Goal: Information Seeking & Learning: Learn about a topic

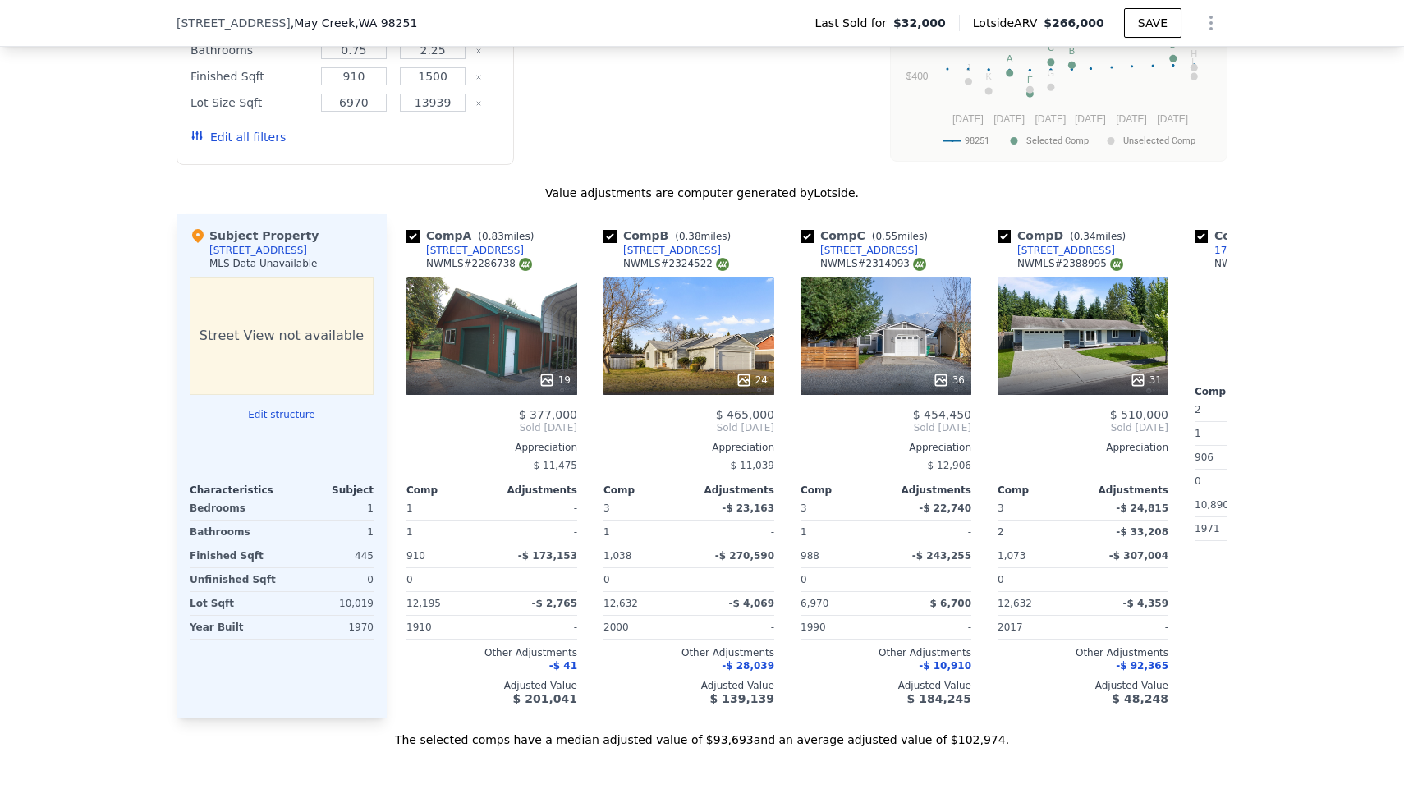
checkbox input "false"
type input "906"
type input "1494"
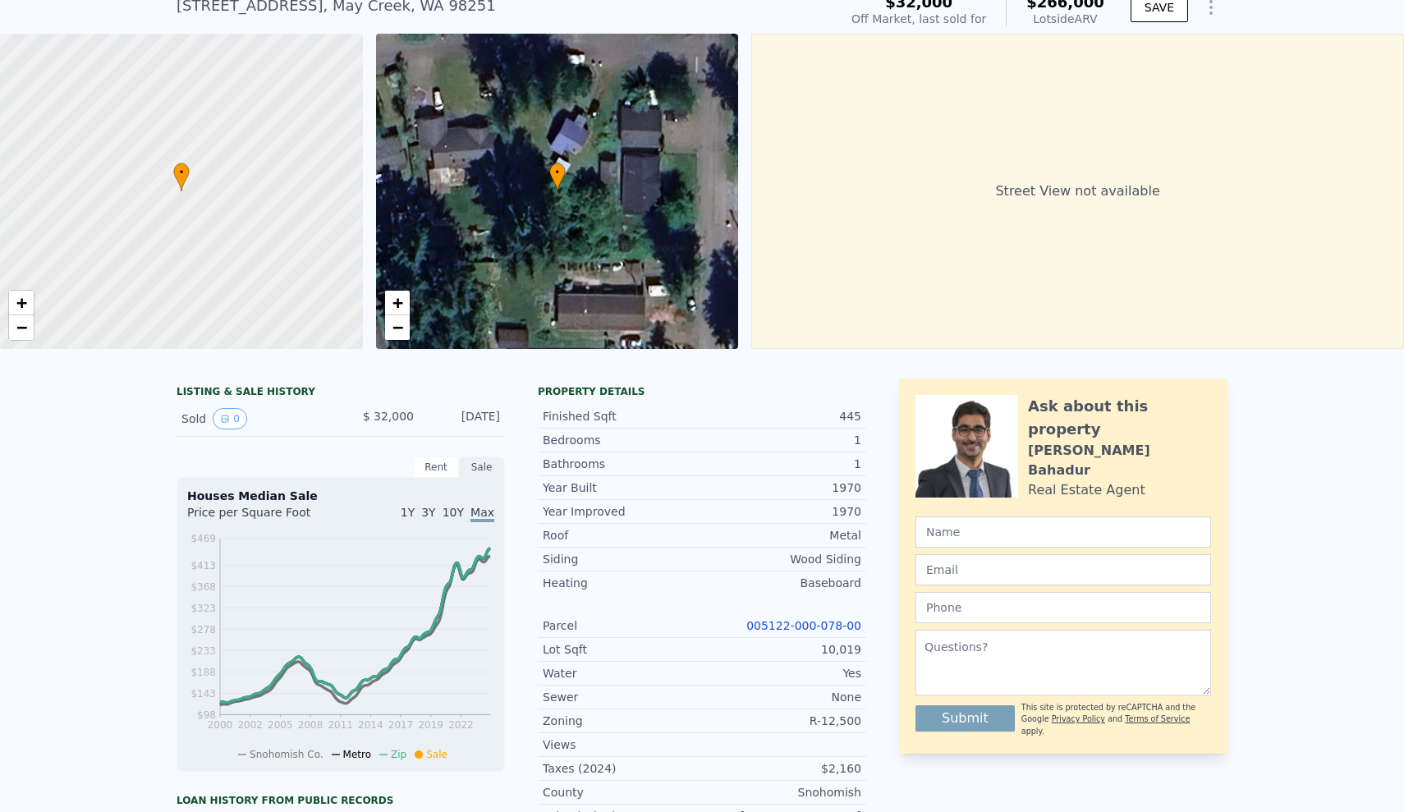
scroll to position [-27, 0]
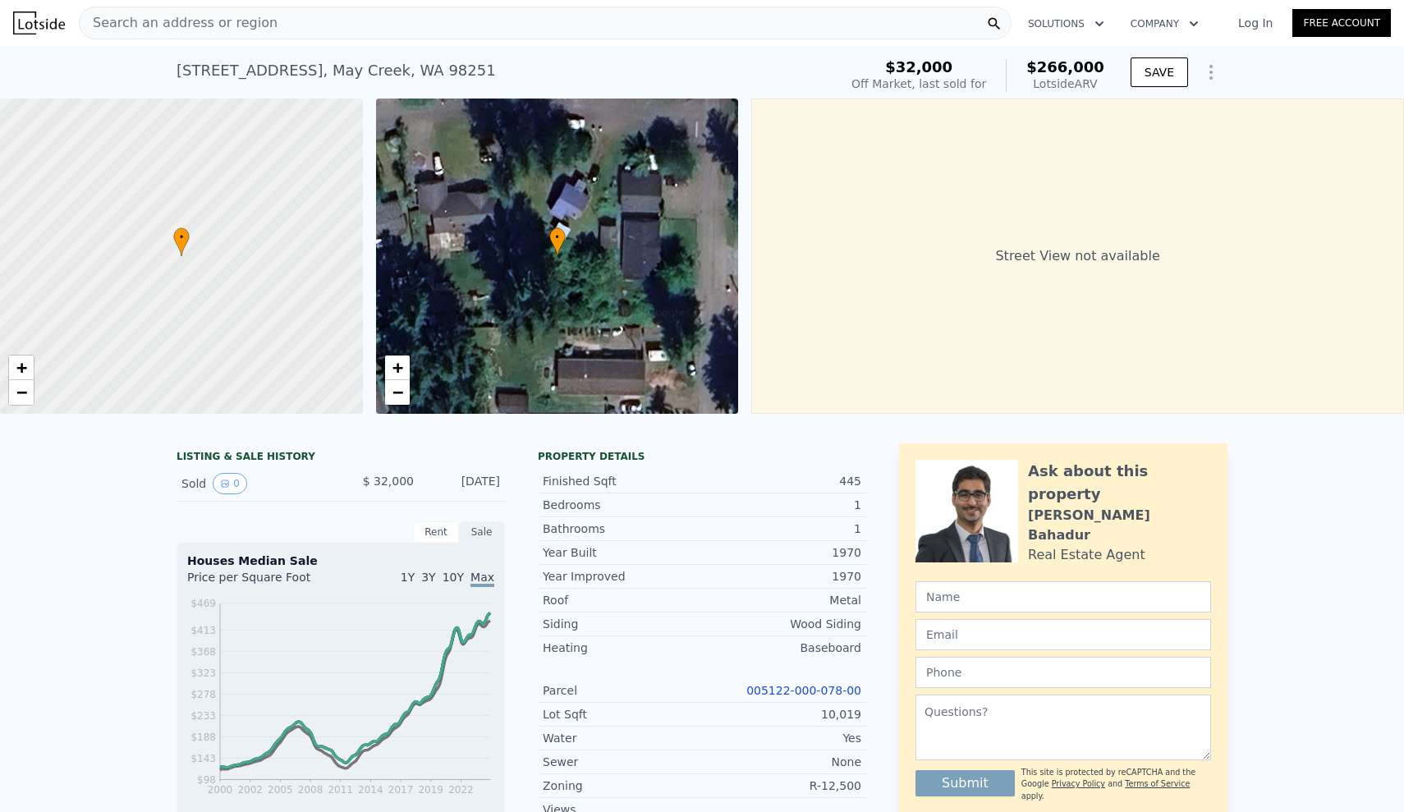
click at [206, 25] on div "Search an address or region Solutions Company Open main menu Log In Free Accoun…" at bounding box center [702, 406] width 1404 height 812
click at [273, 16] on div "Search an address or region" at bounding box center [545, 23] width 932 height 33
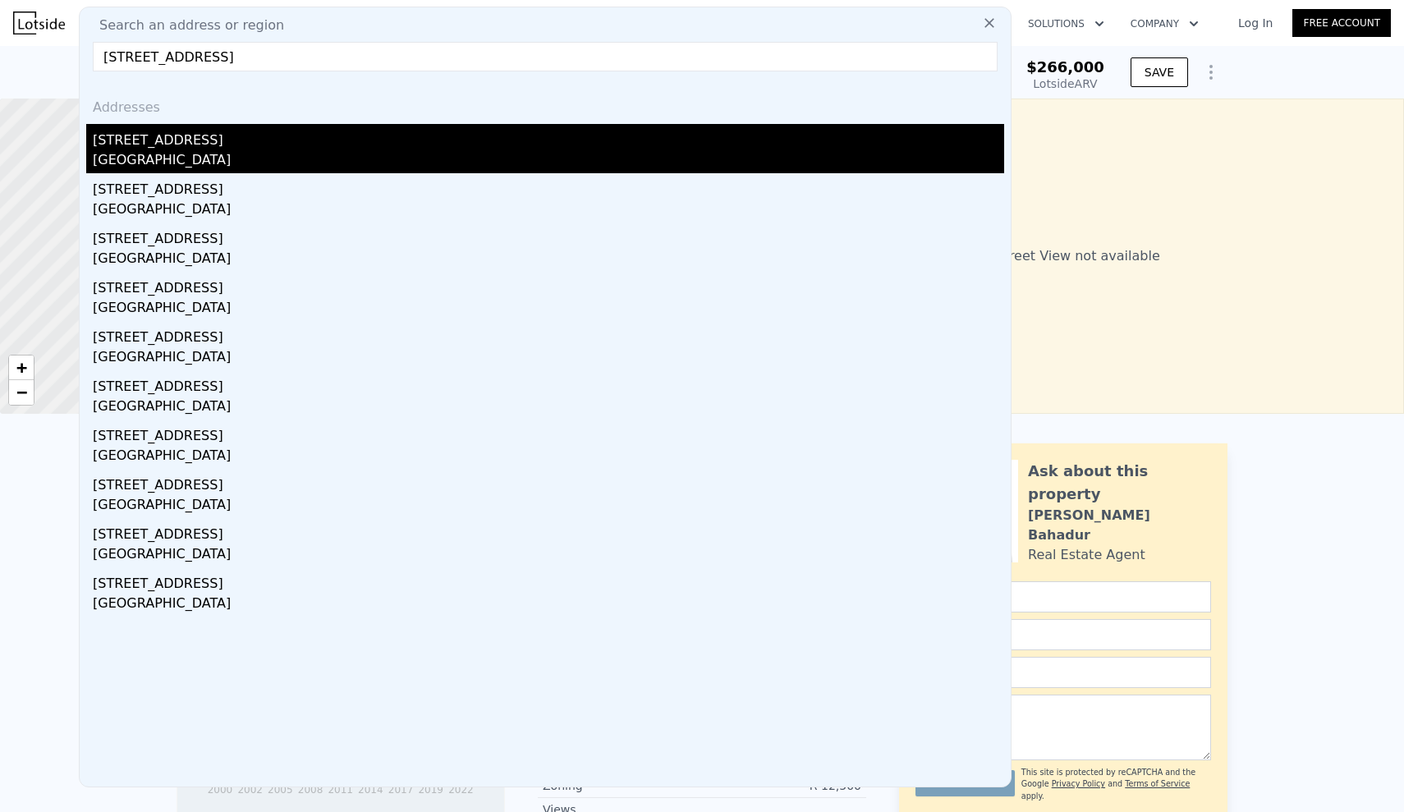
type input "[STREET_ADDRESS]"
click at [267, 153] on div "[GEOGRAPHIC_DATA]" at bounding box center [548, 161] width 911 height 23
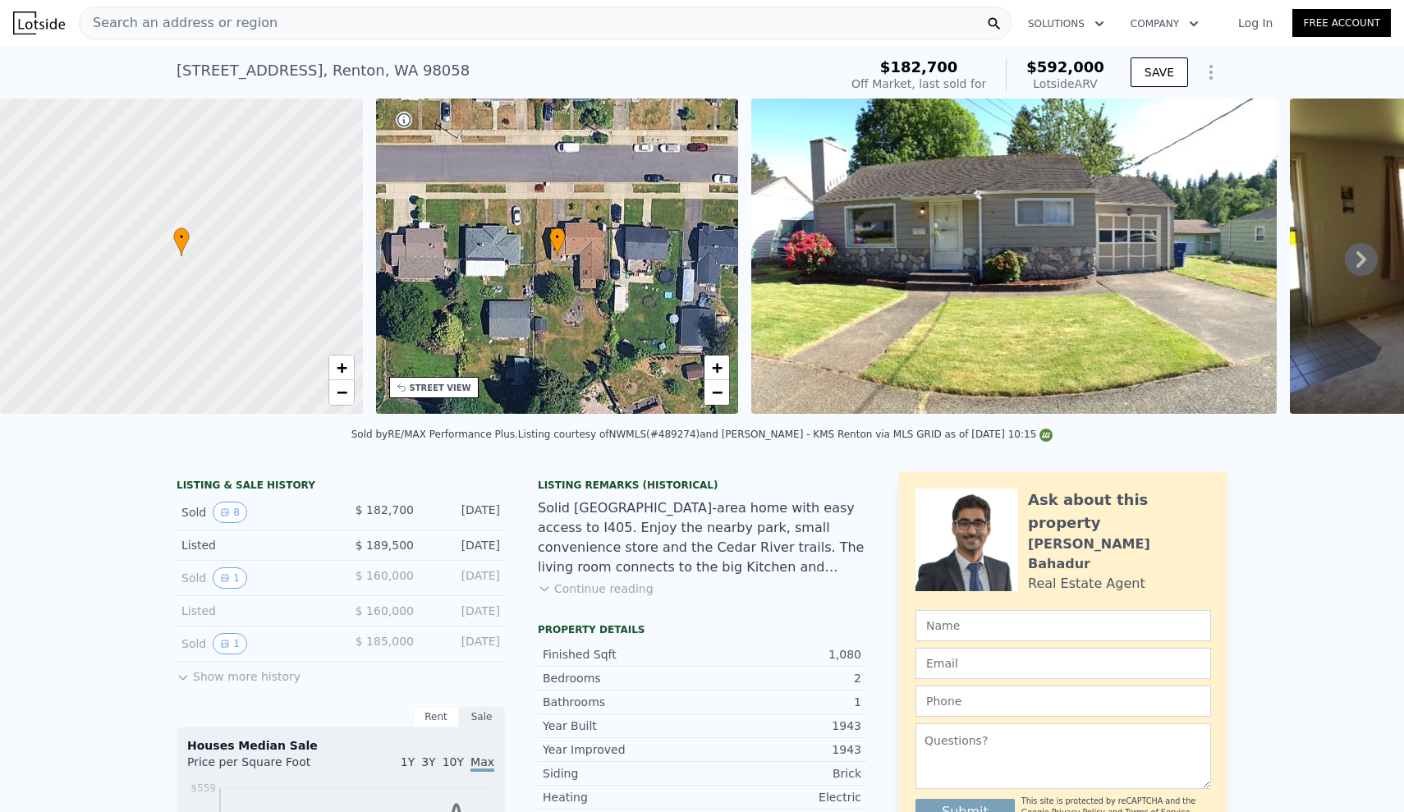
click at [1363, 260] on icon at bounding box center [1361, 259] width 10 height 16
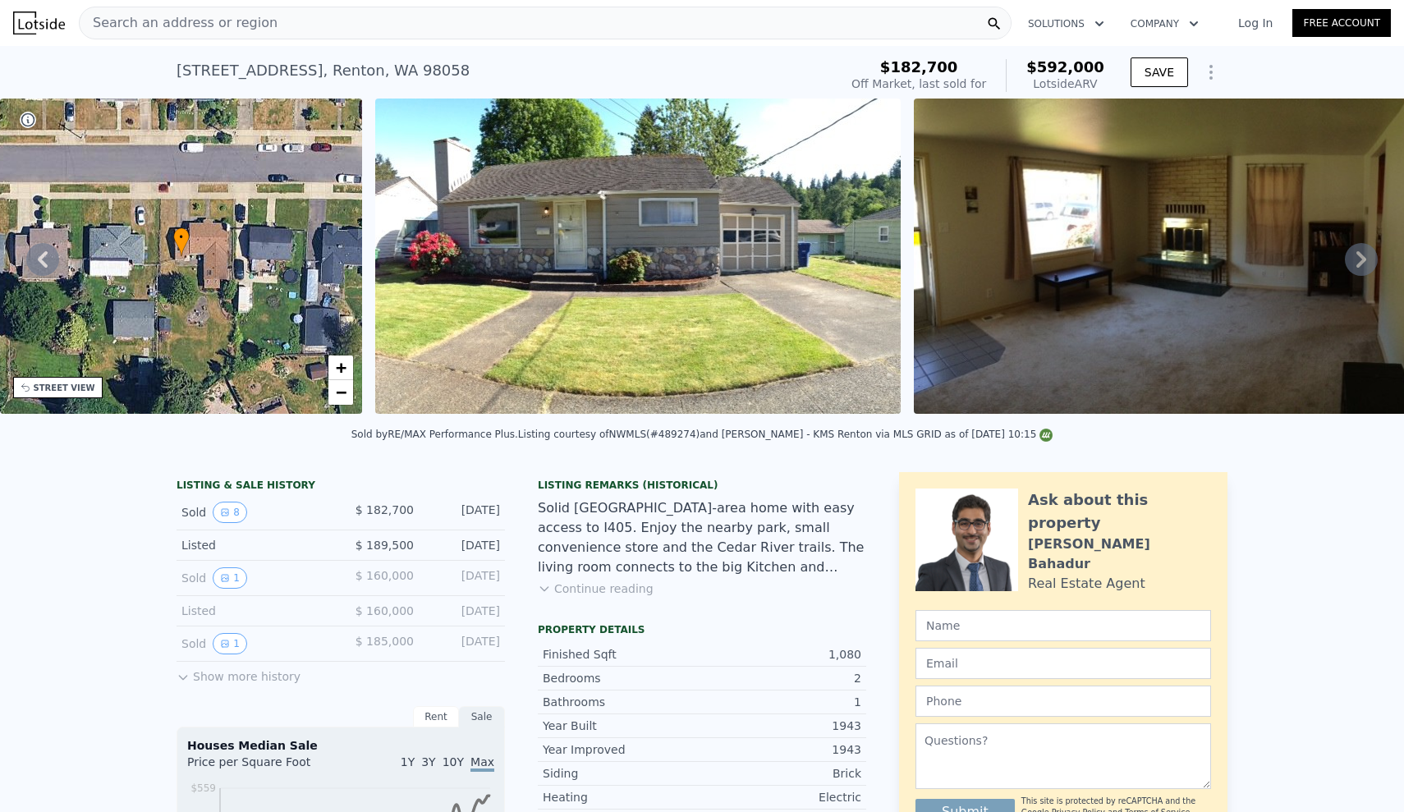
click at [1363, 260] on icon at bounding box center [1361, 259] width 10 height 16
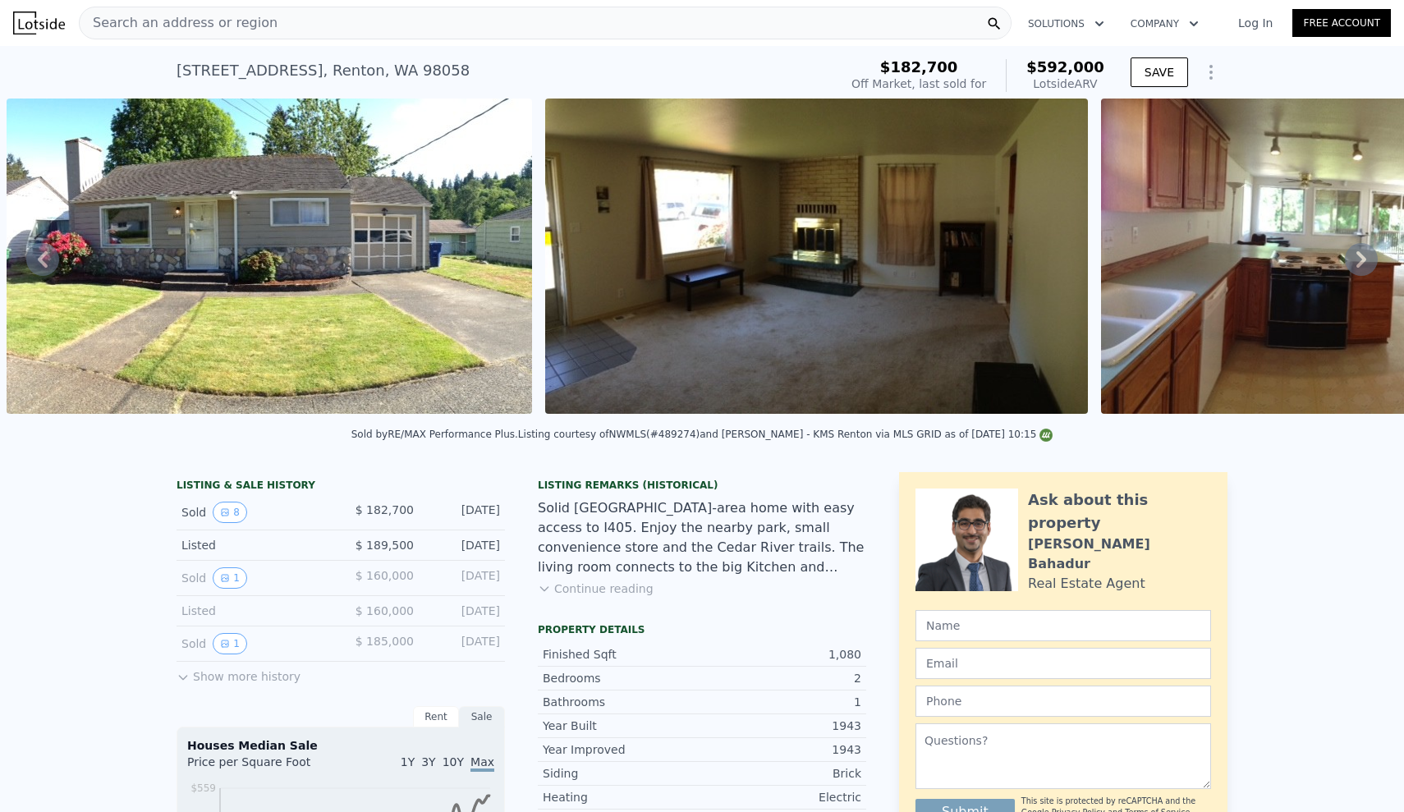
click at [1363, 260] on icon at bounding box center [1361, 259] width 10 height 16
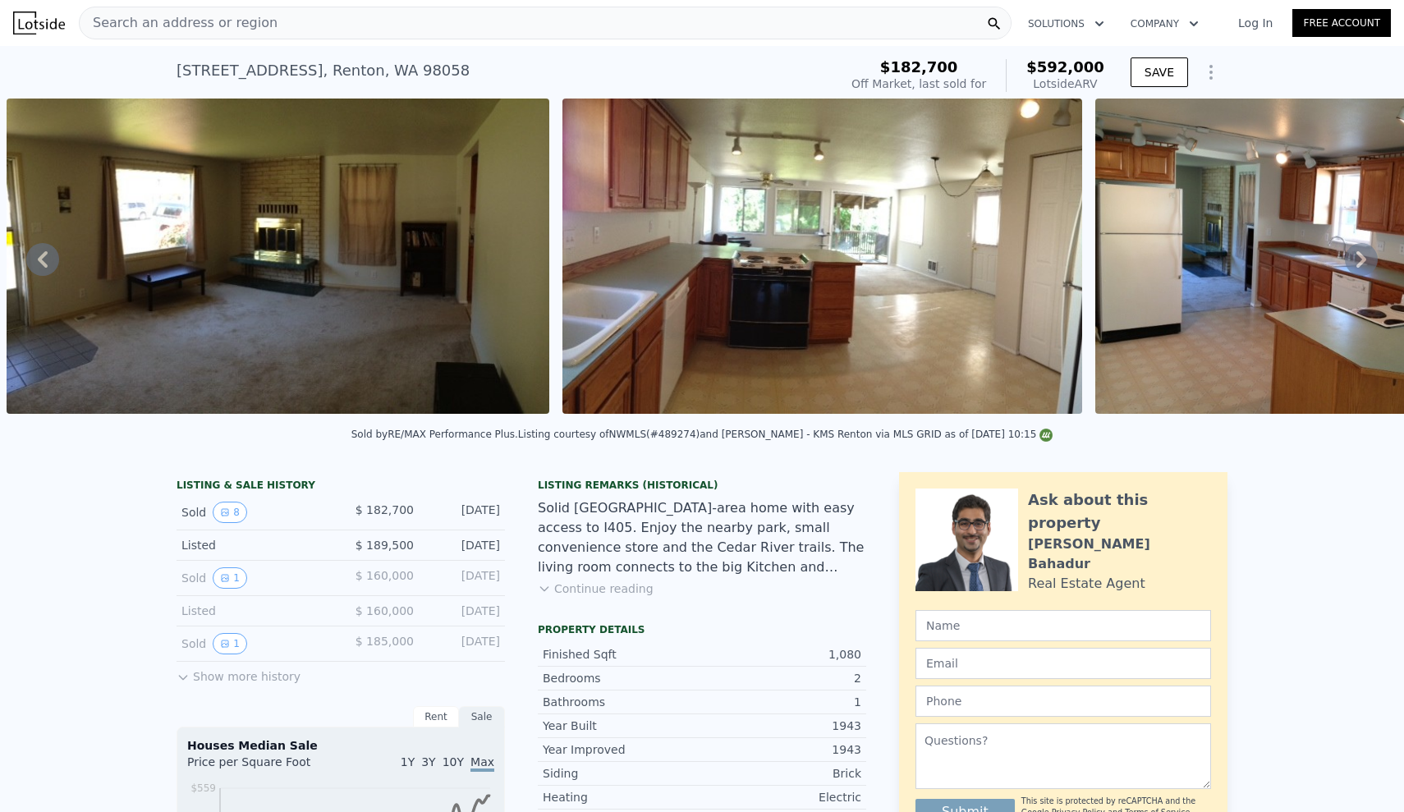
click at [1363, 260] on icon at bounding box center [1361, 259] width 10 height 16
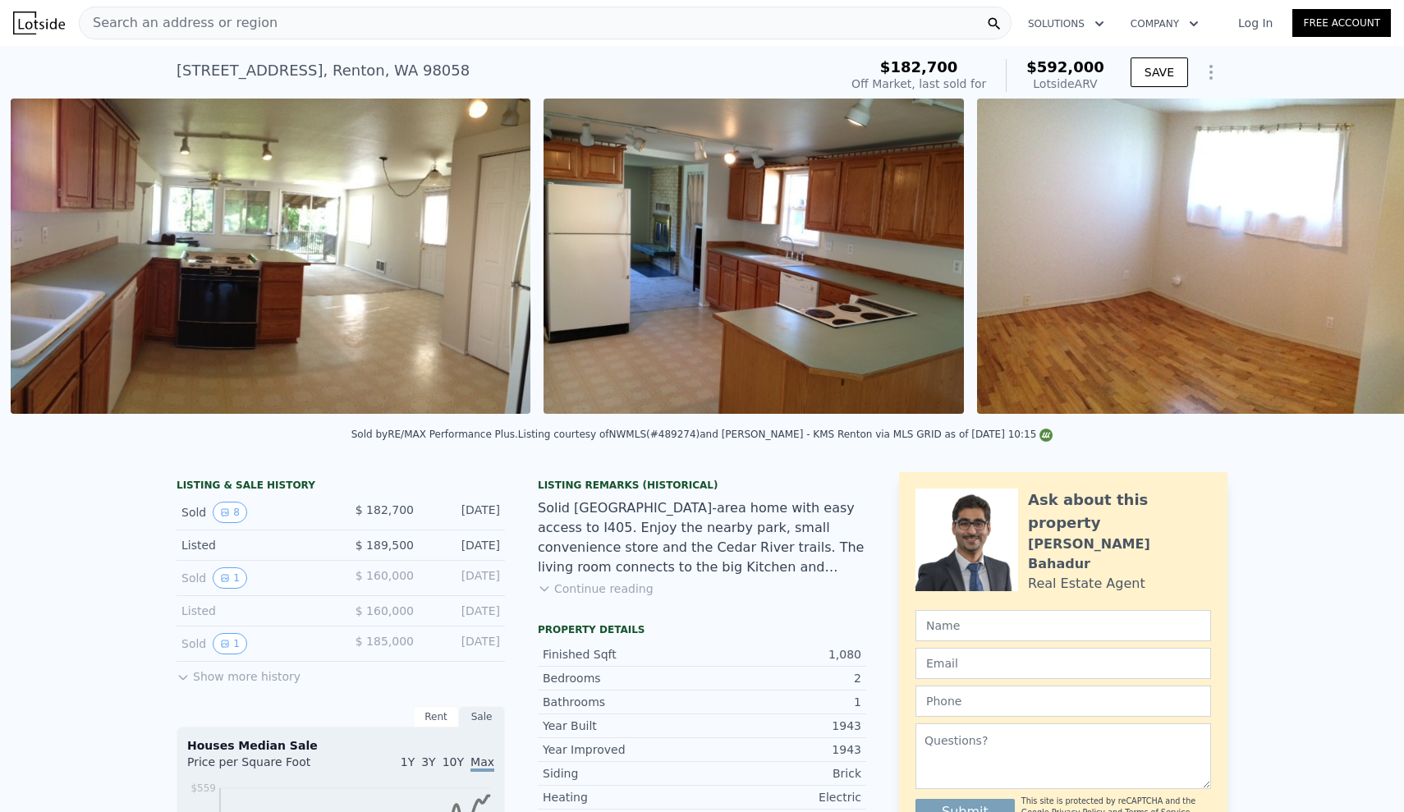
scroll to position [0, 1845]
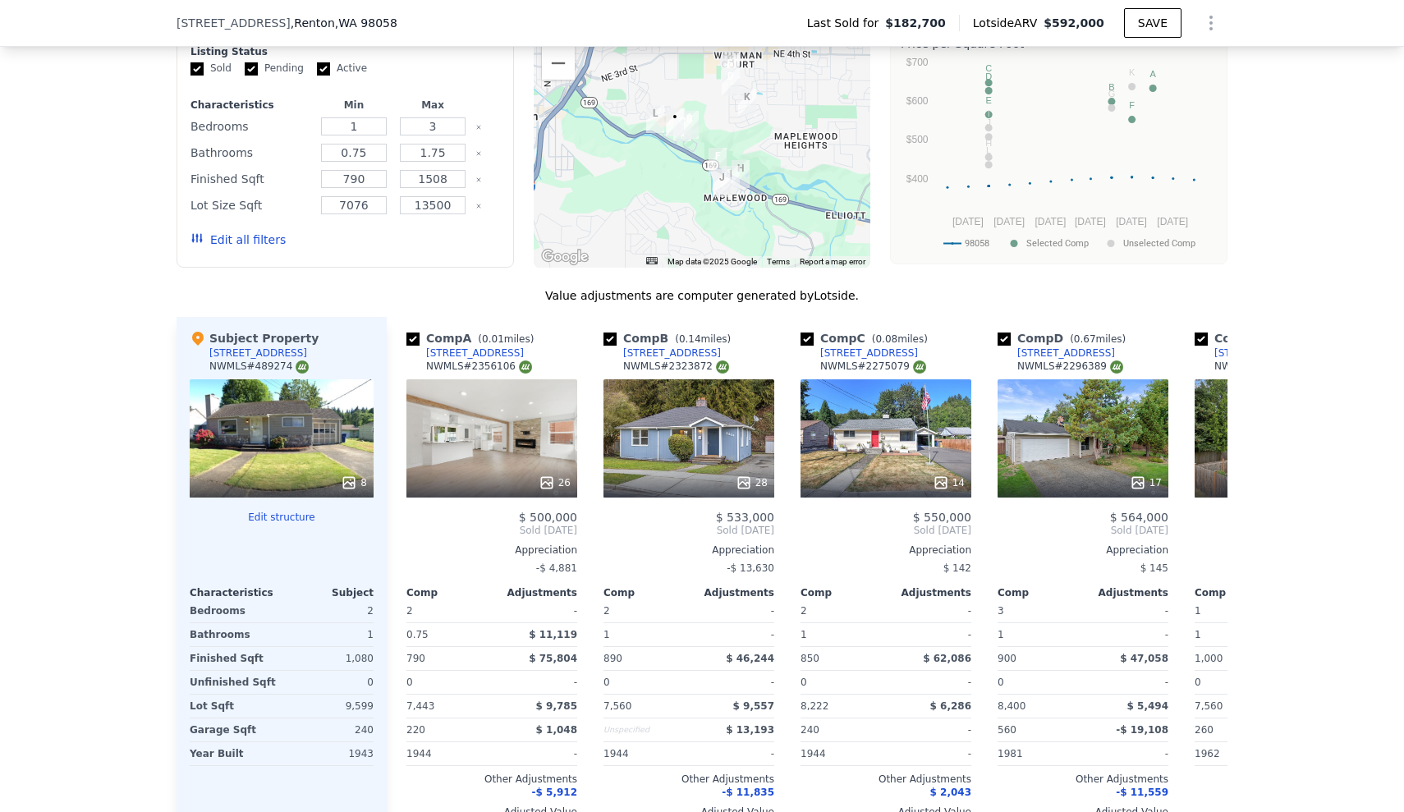
scroll to position [1540, 0]
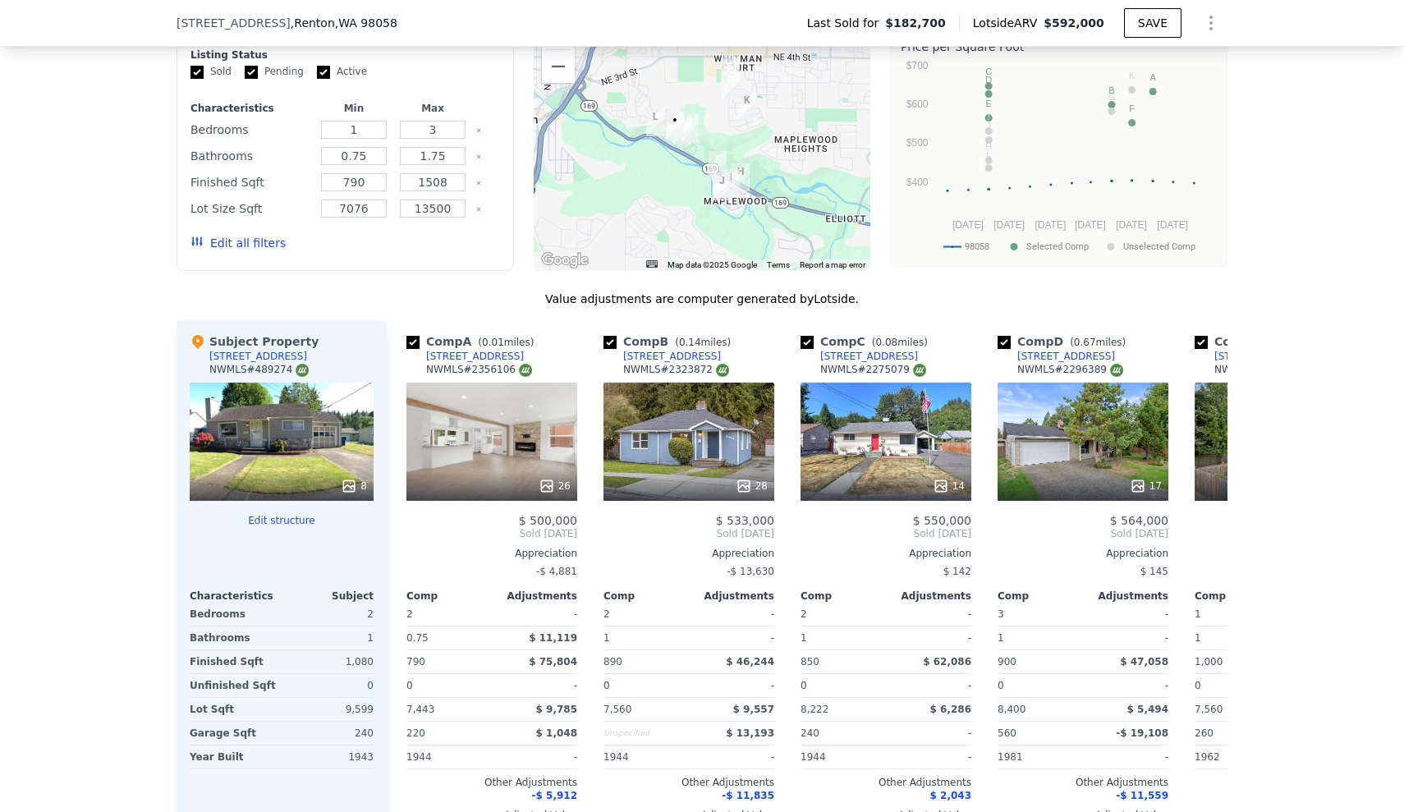
click at [31, 536] on div "We found 12 sales that match your search Listings provided by NWMLS Filters Map…" at bounding box center [702, 406] width 1404 height 941
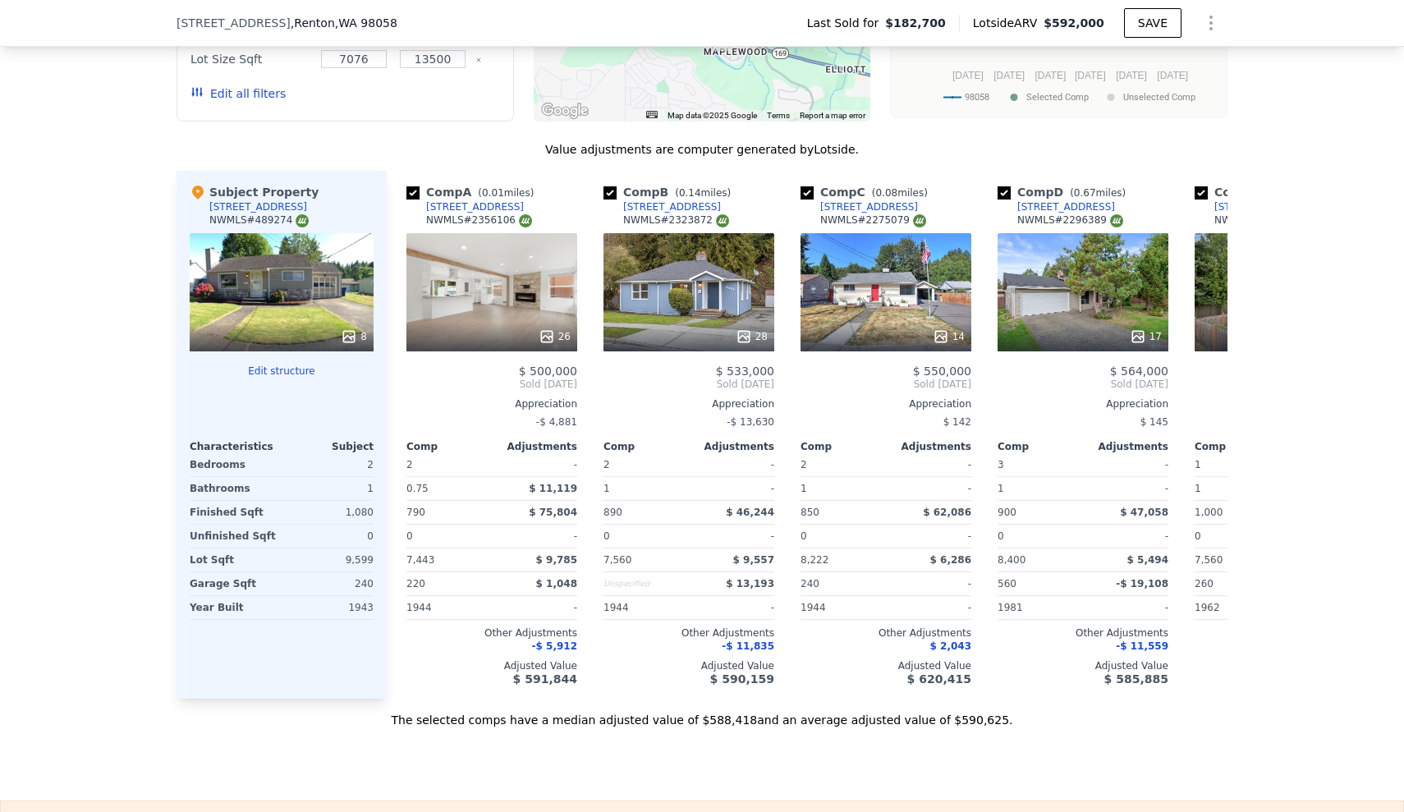
scroll to position [1692, 0]
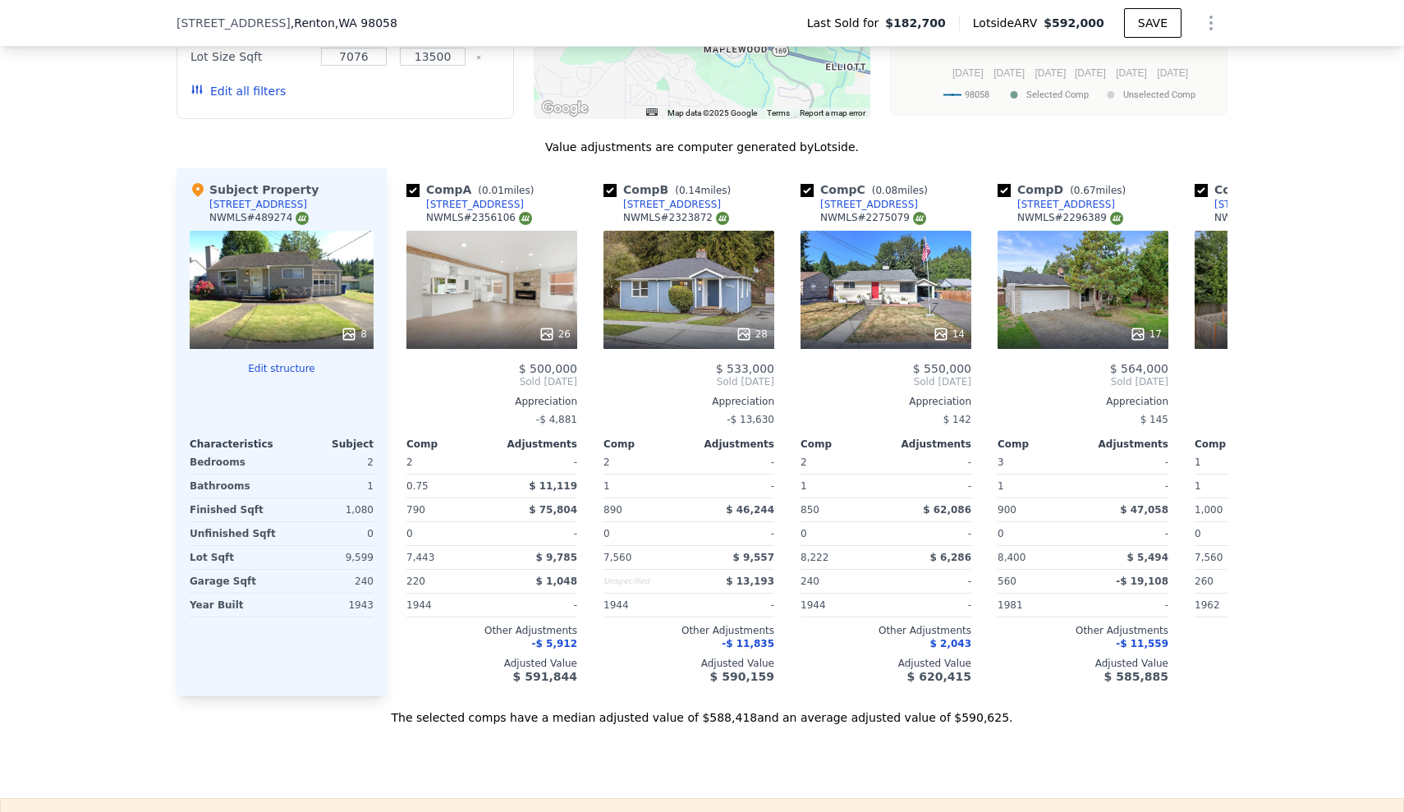
click at [43, 447] on div "We found 12 sales that match your search Listings provided by NWMLS Filters Map…" at bounding box center [702, 254] width 1404 height 941
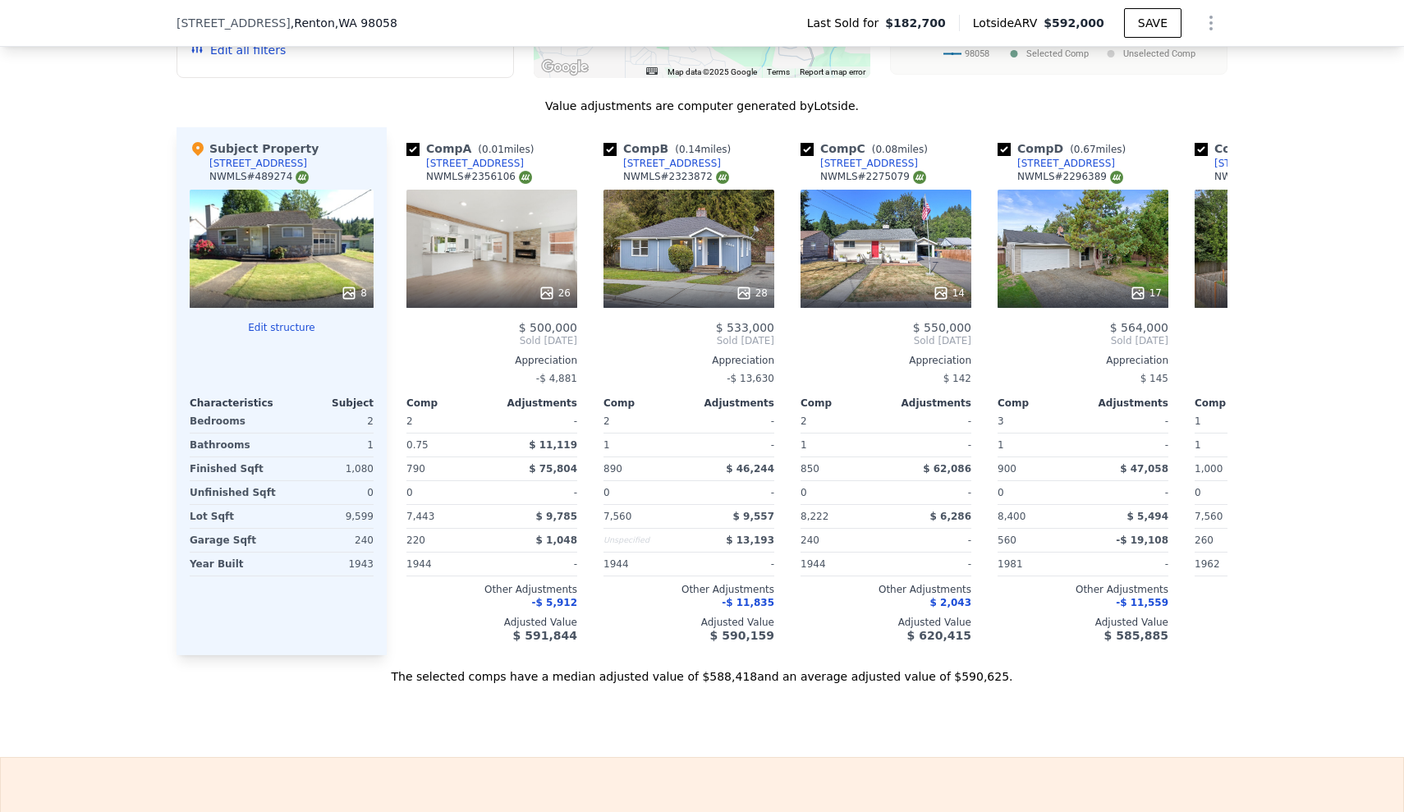
scroll to position [1734, 0]
click at [84, 368] on div "We found 12 sales that match your search Listings provided by NWMLS Filters Map…" at bounding box center [702, 212] width 1404 height 941
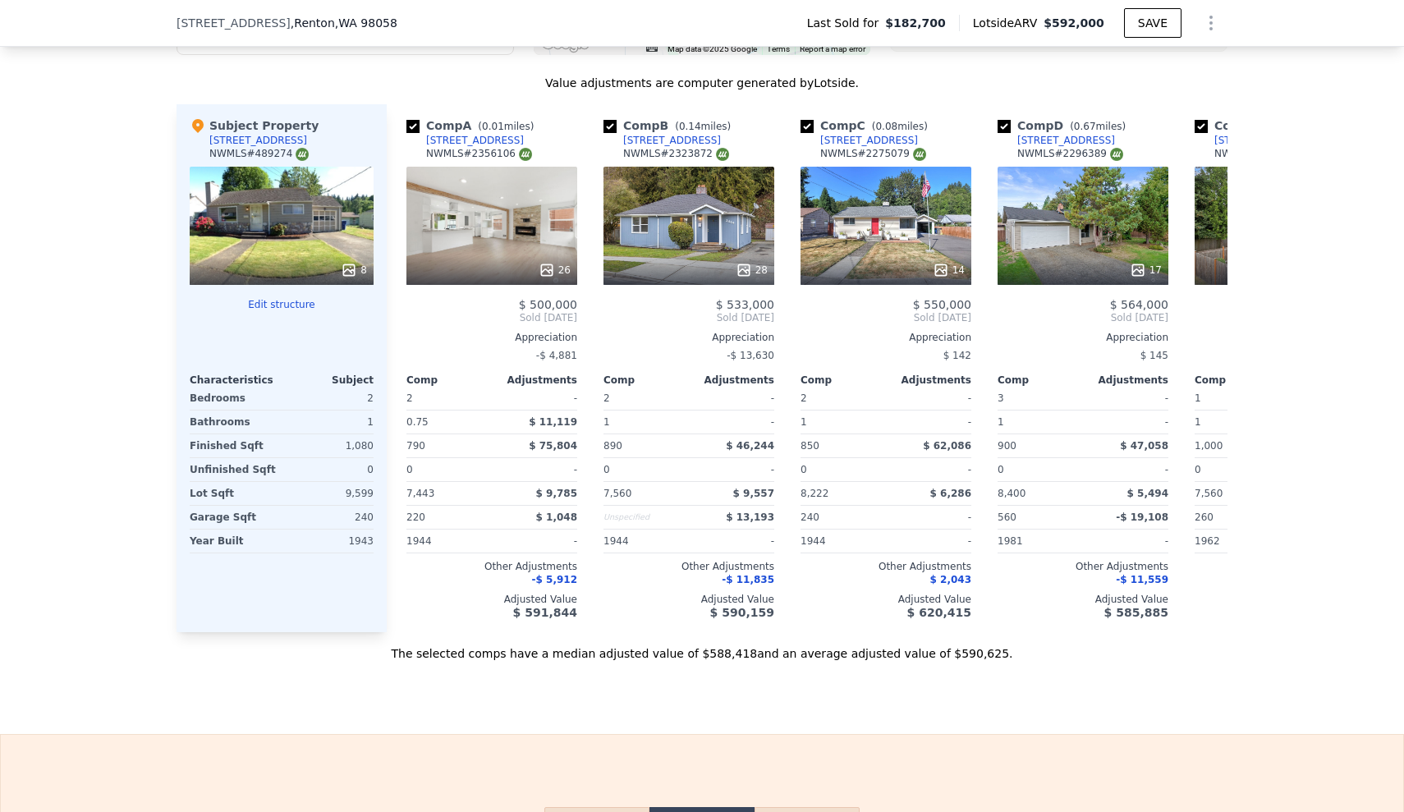
scroll to position [1766, 0]
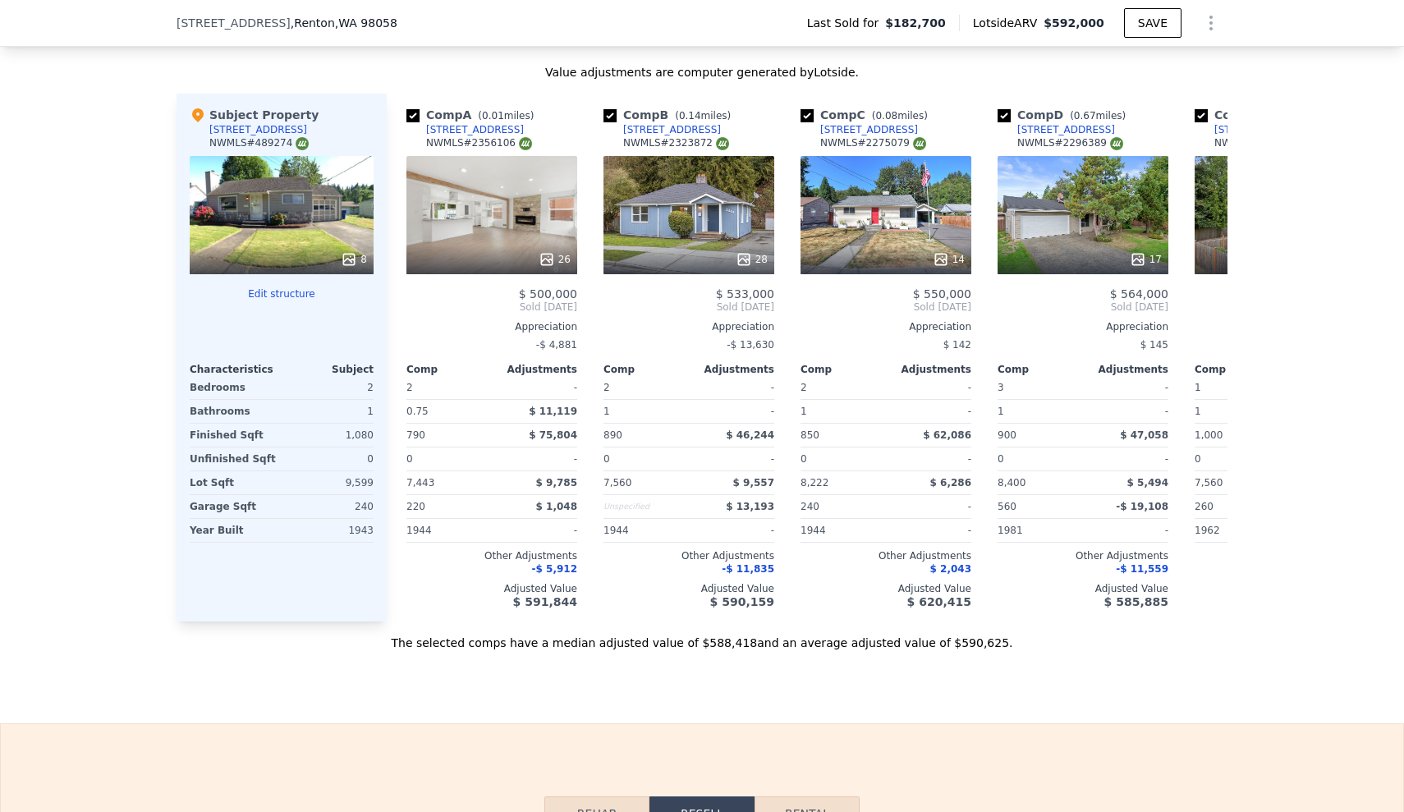
click at [86, 386] on div "We found 12 sales that match your search Listings provided by NWMLS Filters Map…" at bounding box center [702, 179] width 1404 height 941
click at [124, 243] on div "We found 12 sales that match your search Listings provided by NWMLS Filters Map…" at bounding box center [702, 179] width 1404 height 941
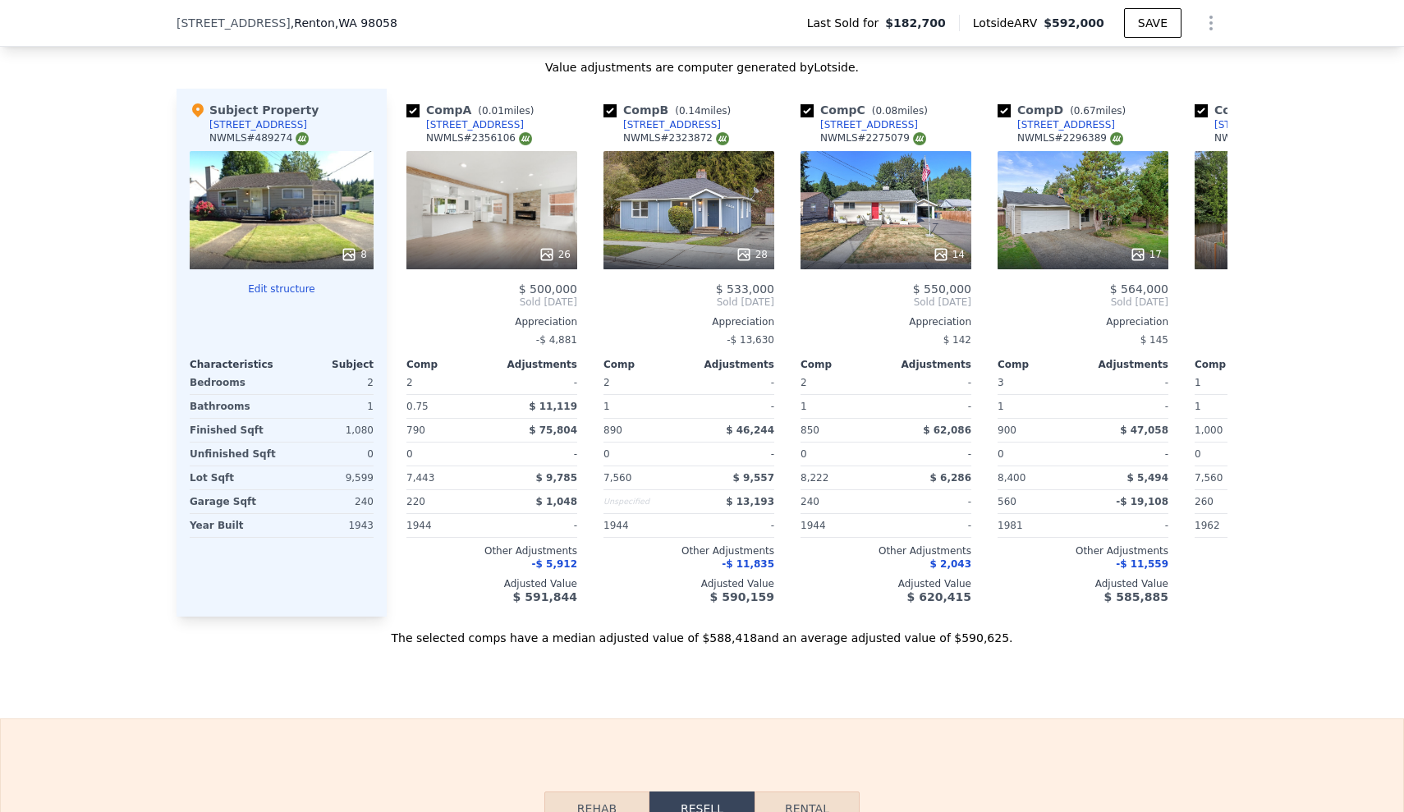
scroll to position [1767, 0]
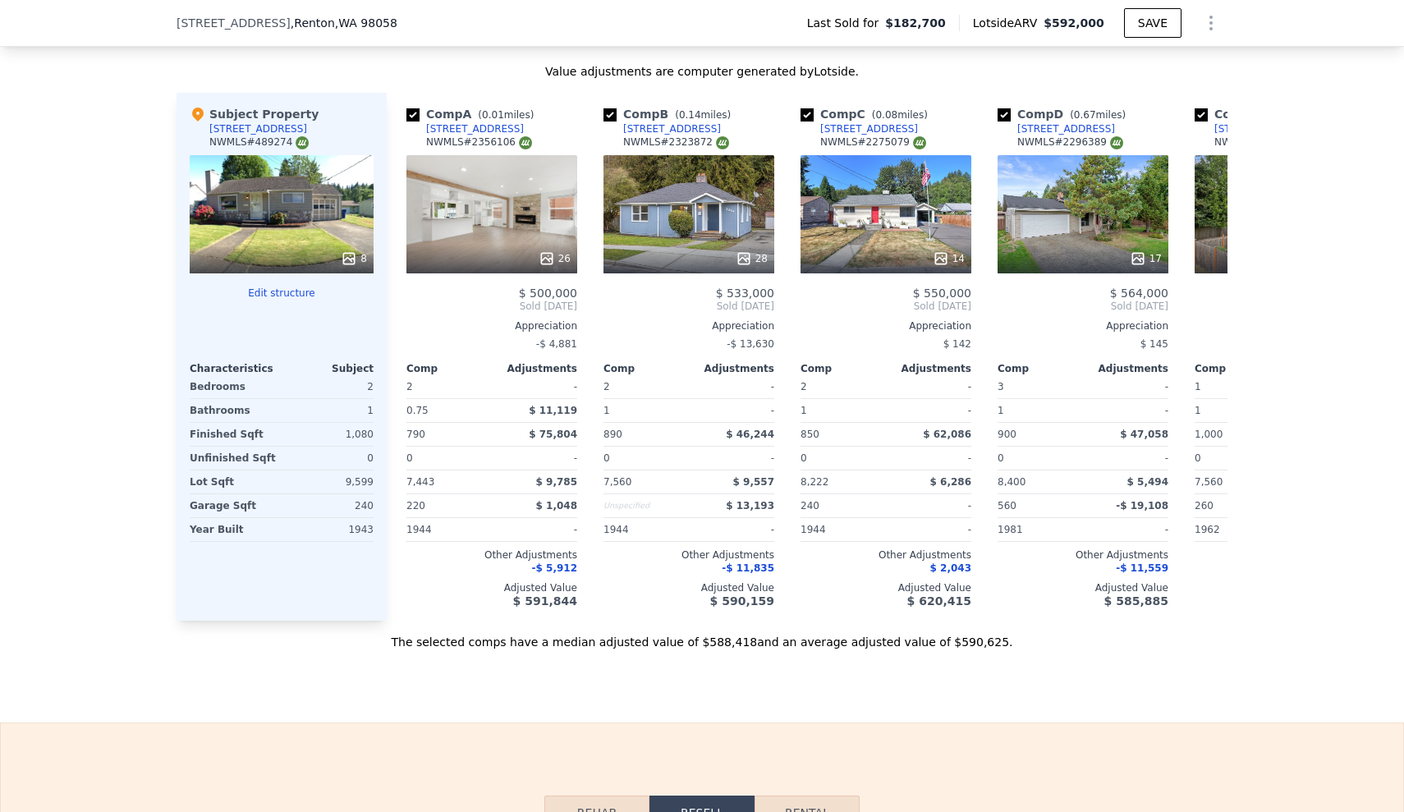
click at [73, 355] on div "We found 12 sales that match your search Listings provided by NWMLS Filters Map…" at bounding box center [702, 179] width 1404 height 941
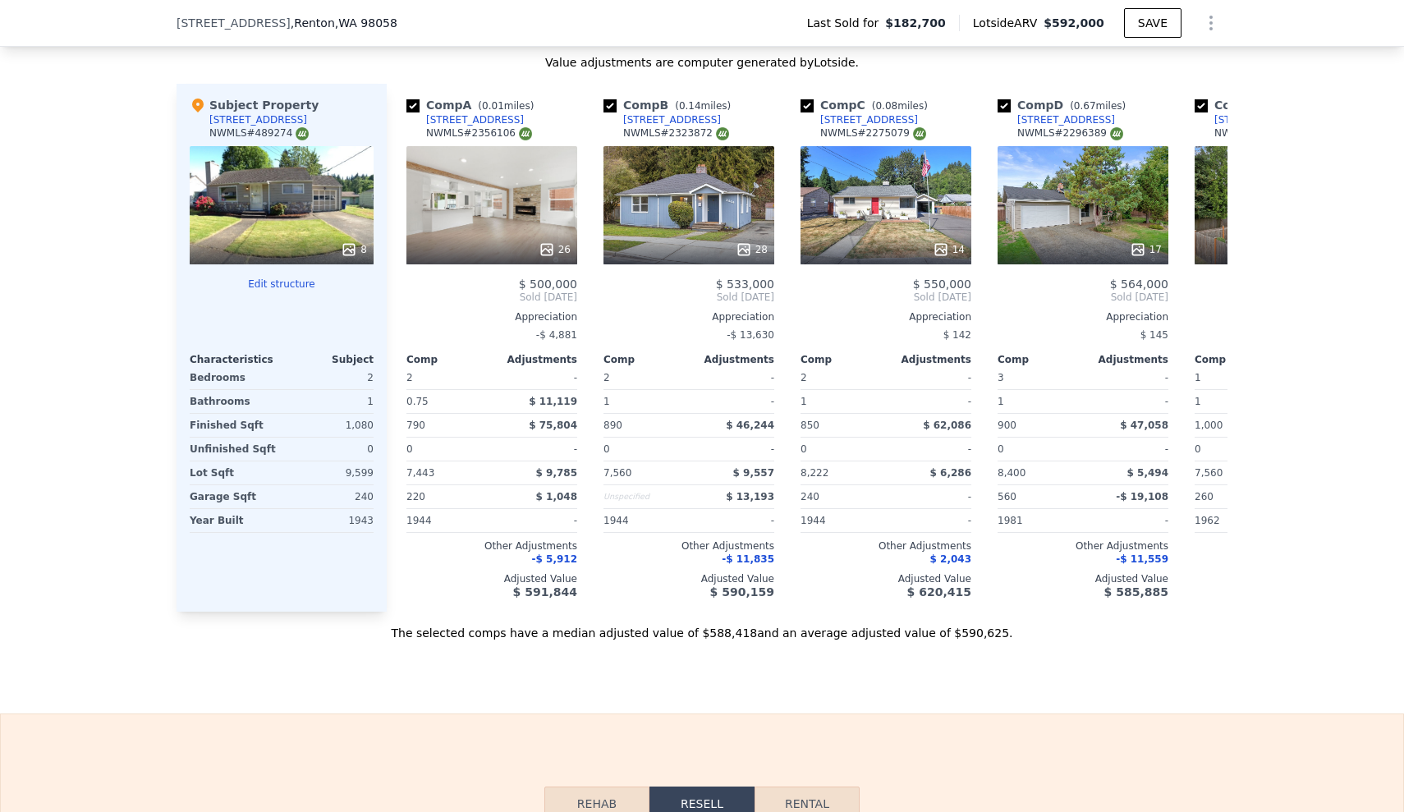
scroll to position [1778, 0]
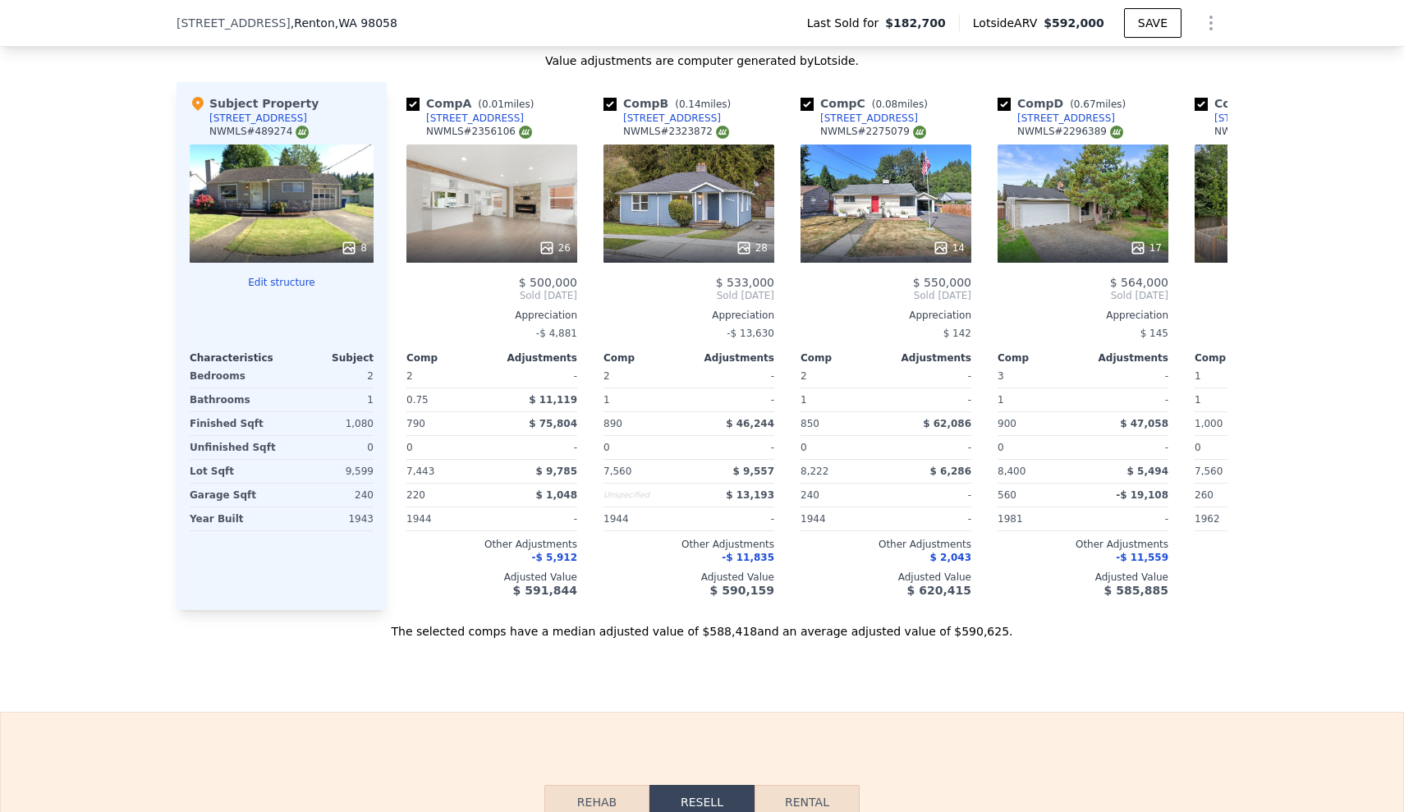
click at [0, 296] on div "We found 12 sales that match your search Listings provided by NWMLS Filters Map…" at bounding box center [702, 168] width 1404 height 941
click at [66, 327] on div "We found 12 sales that match your search Listings provided by NWMLS Filters Map…" at bounding box center [702, 168] width 1404 height 941
click at [43, 323] on div "We found 12 sales that match your search Listings provided by NWMLS Filters Map…" at bounding box center [702, 168] width 1404 height 941
click at [134, 315] on div "We found 12 sales that match your search Listings provided by NWMLS Filters Map…" at bounding box center [702, 168] width 1404 height 941
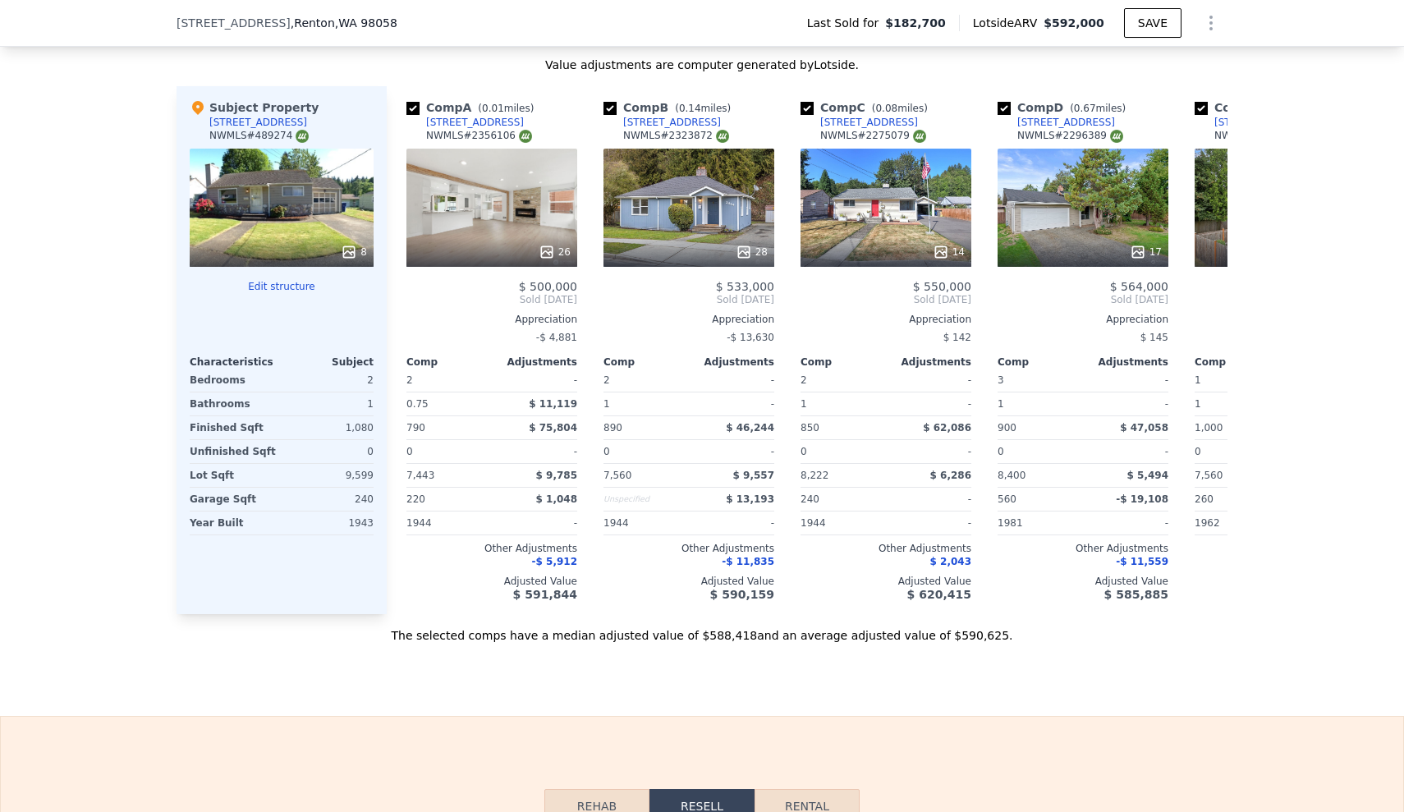
scroll to position [1771, 0]
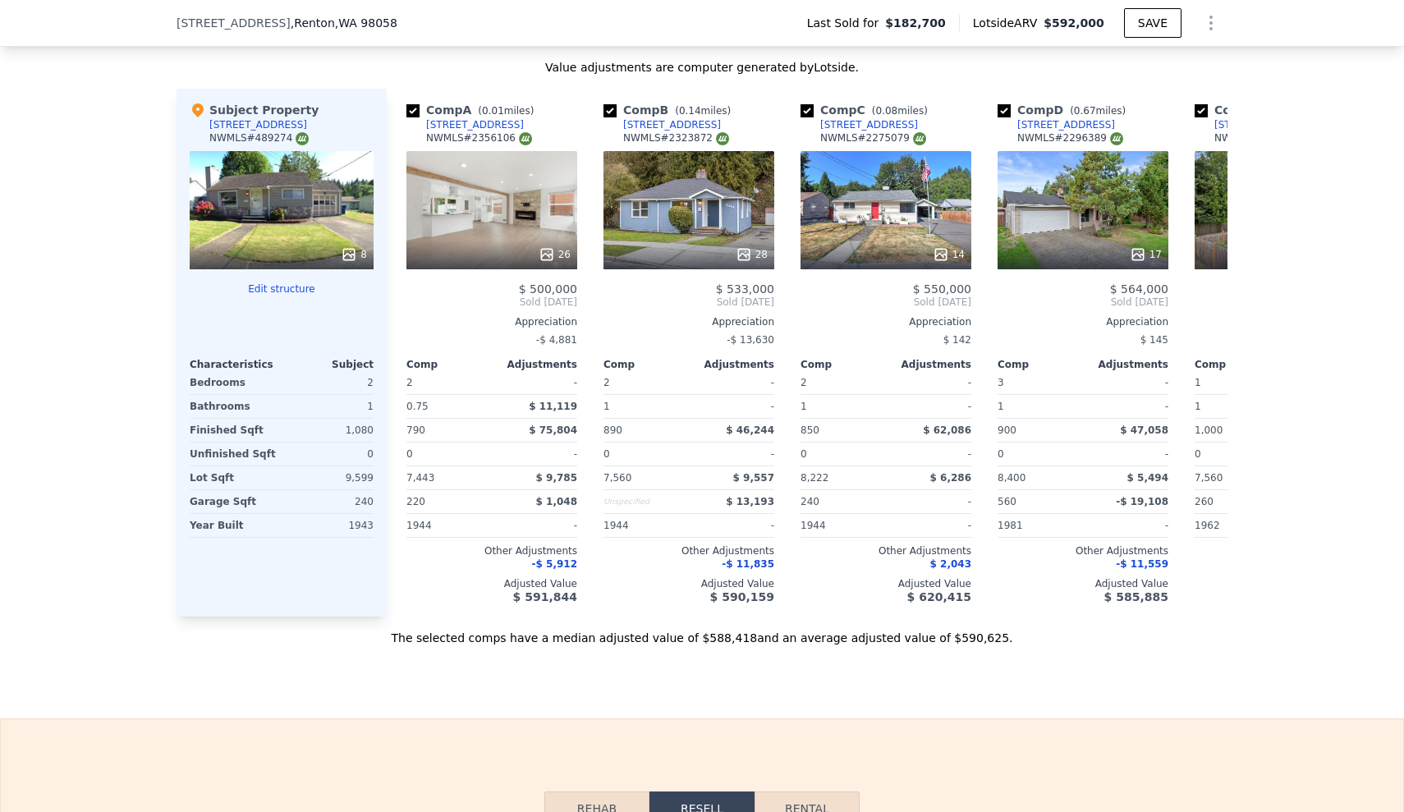
click at [35, 269] on div "We found 12 sales that match your search Listings provided by NWMLS Filters Map…" at bounding box center [702, 175] width 1404 height 941
